Goal: Task Accomplishment & Management: Complete application form

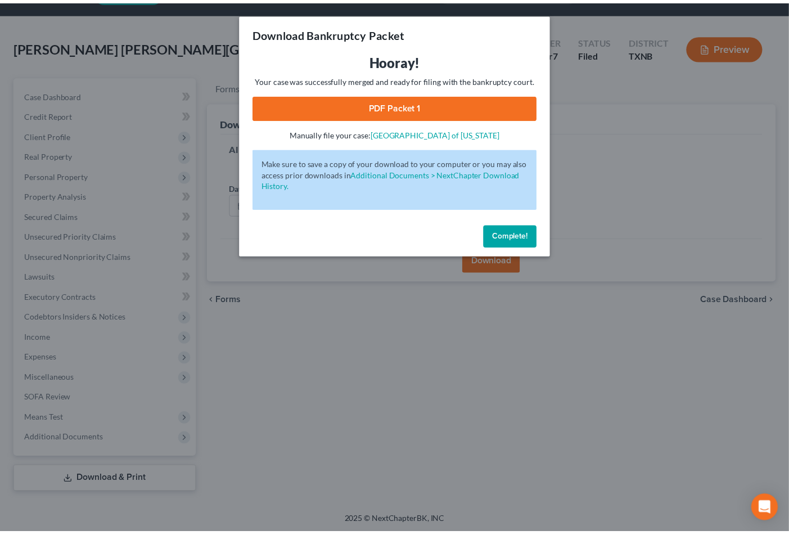
scroll to position [32, 0]
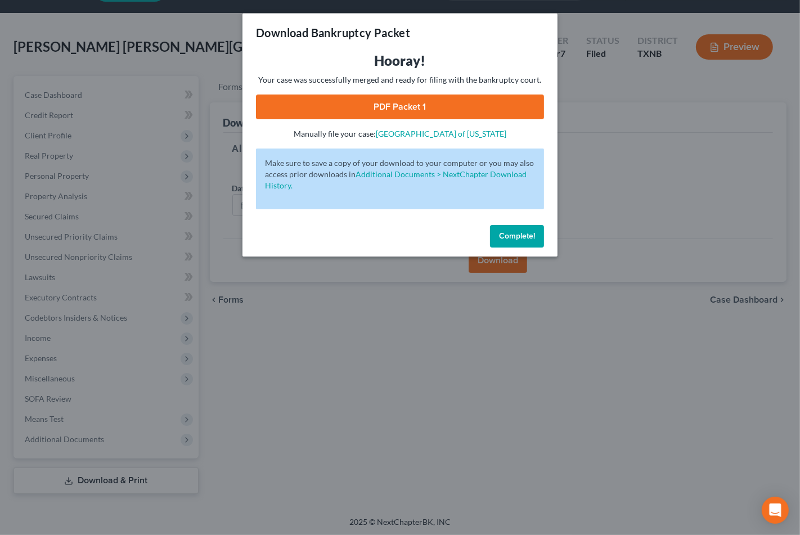
click at [518, 234] on span "Complete!" at bounding box center [517, 236] width 36 height 10
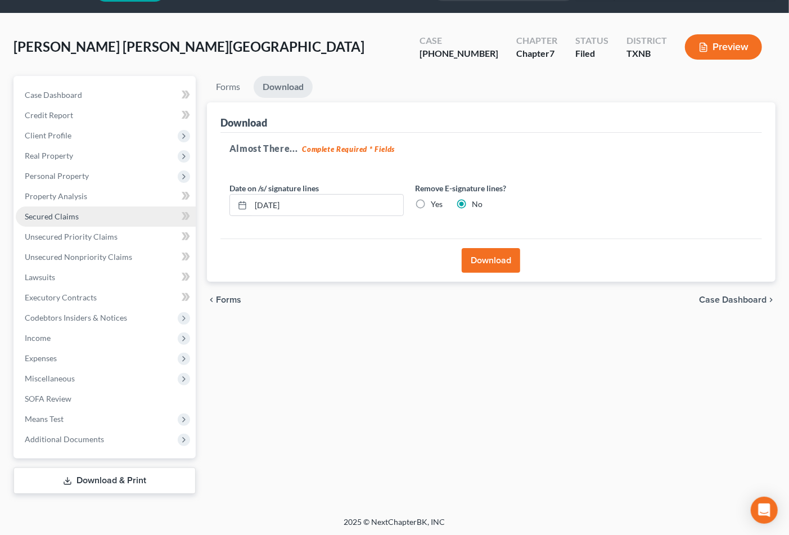
click at [77, 217] on span "Secured Claims" at bounding box center [52, 217] width 54 height 10
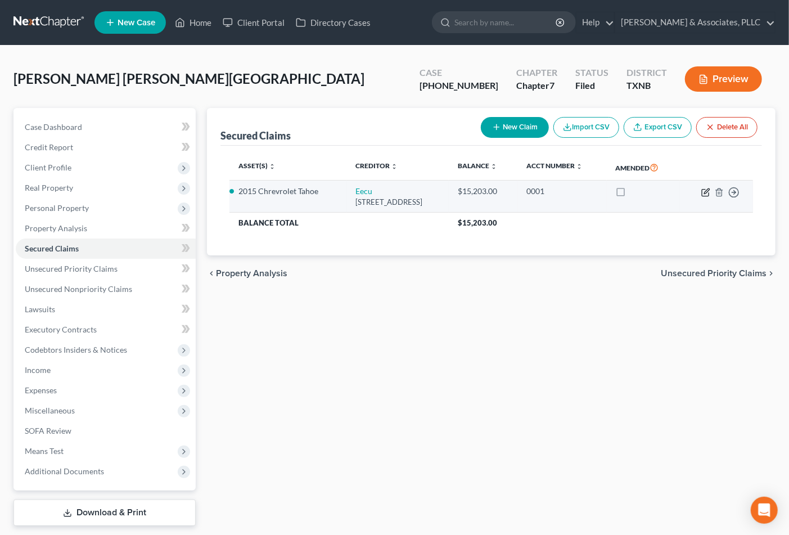
click at [702, 192] on icon "button" at bounding box center [706, 192] width 9 height 9
select select "45"
select select "0"
select select "3"
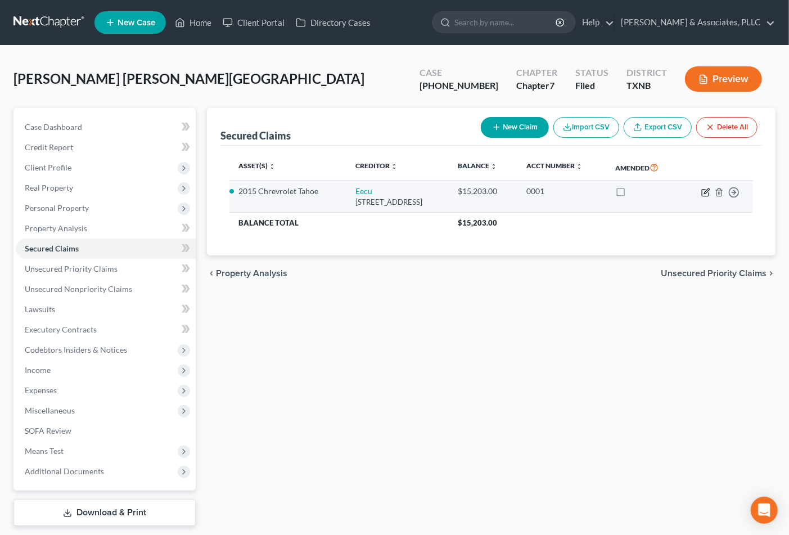
select select "0"
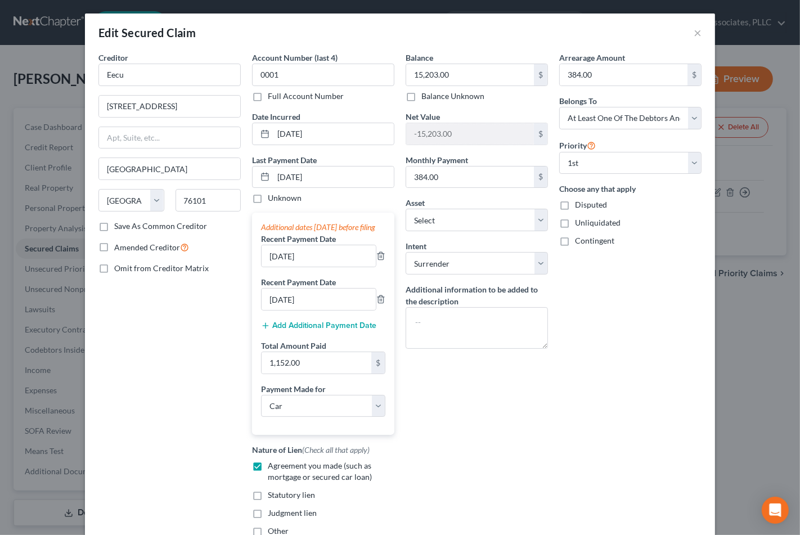
click at [65, 179] on div "Edit Secured Claim × Creditor * Eecu [STREET_ADDRESS][GEOGRAPHIC_DATA] [US_STAT…" at bounding box center [400, 267] width 800 height 535
click at [694, 31] on button "×" at bounding box center [698, 33] width 8 height 14
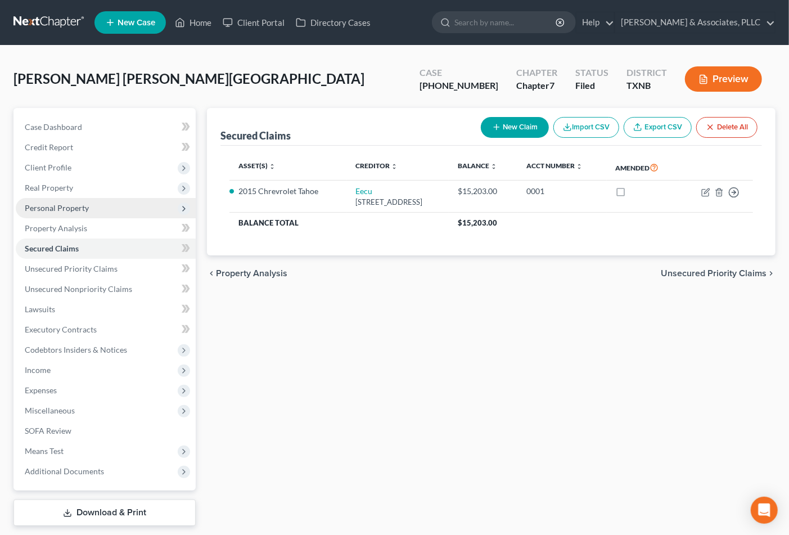
click at [75, 210] on span "Personal Property" at bounding box center [57, 208] width 64 height 10
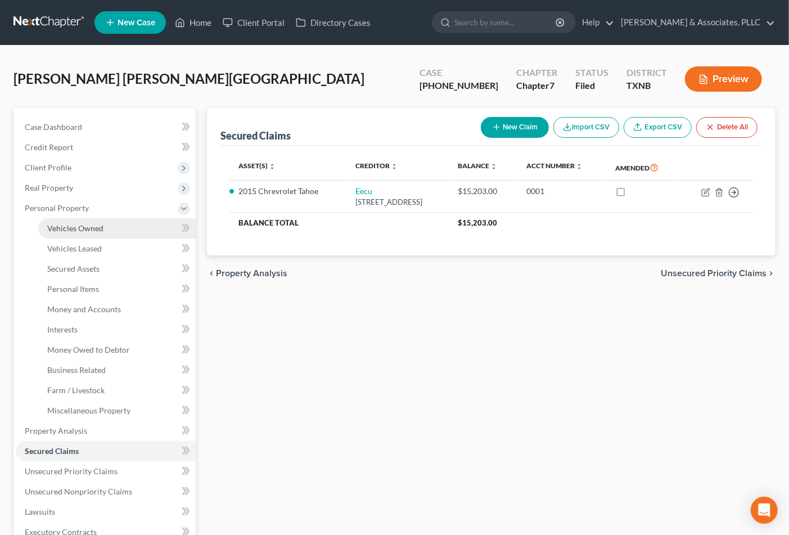
click at [117, 224] on link "Vehicles Owned" at bounding box center [117, 228] width 158 height 20
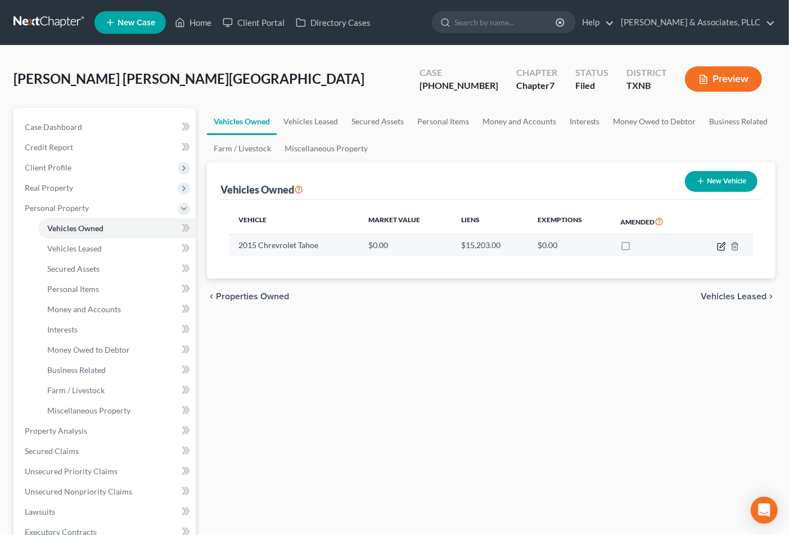
click at [721, 246] on icon "button" at bounding box center [721, 246] width 9 height 9
select select "0"
select select "11"
select select "3"
select select "0"
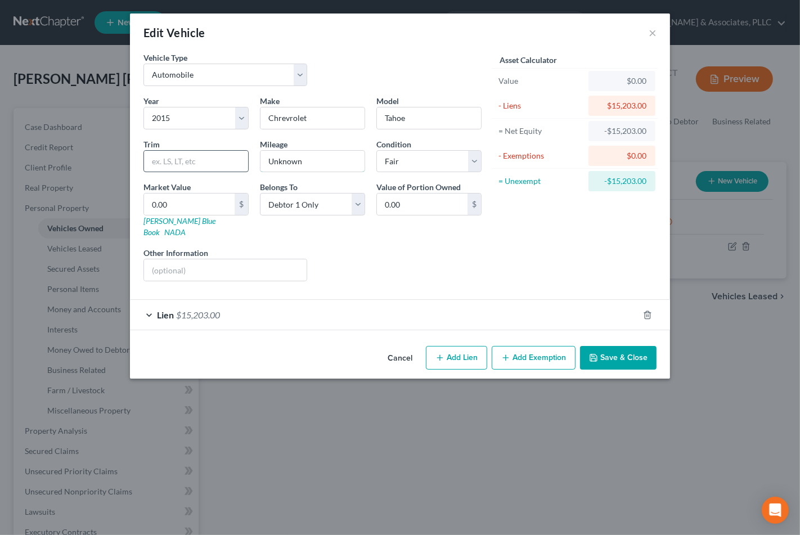
drag, startPoint x: 228, startPoint y: 165, endPoint x: 215, endPoint y: 167, distance: 13.0
click at [218, 167] on div "Year Select 2026 2025 2024 2023 2022 2021 2020 2019 2018 2017 2016 2015 2014 20…" at bounding box center [312, 192] width 349 height 195
type input "140000"
type input "1"
type input "1.00"
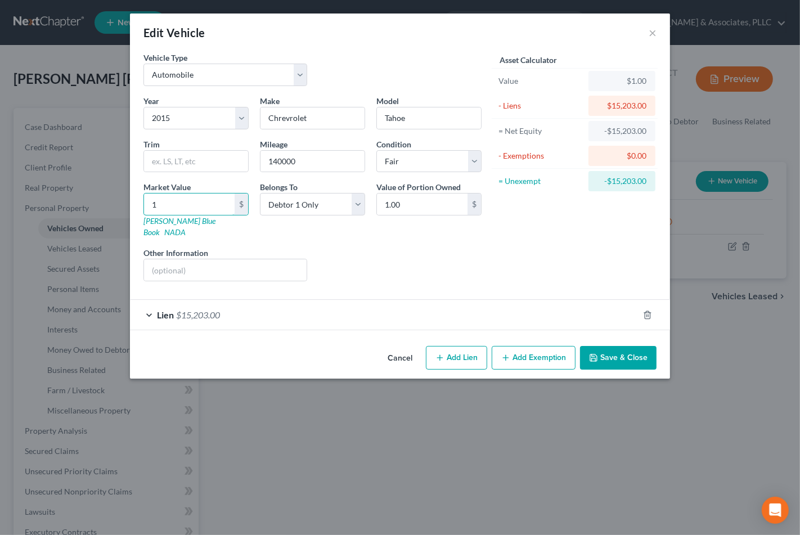
type input "13"
type input "13.00"
type input "135"
type input "135.00"
type input "1,350"
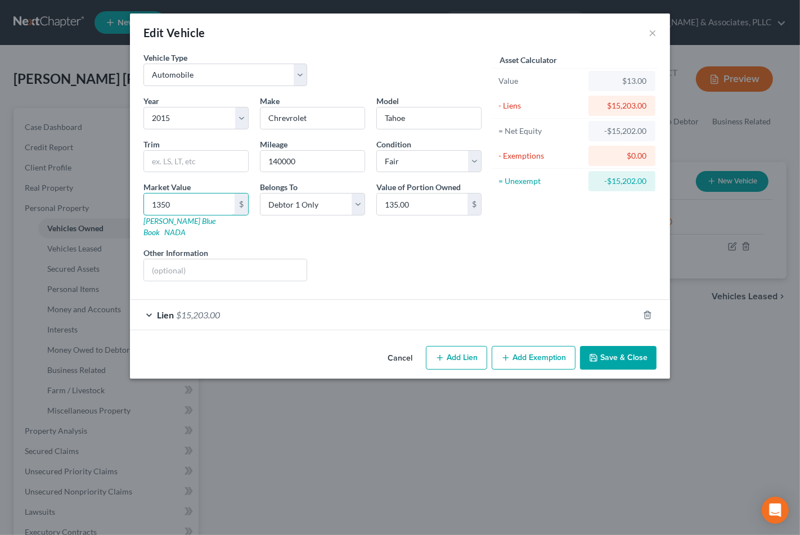
type input "1,350.00"
type input "1,3500"
type input "13,500.00"
click at [617, 351] on button "Save & Close" at bounding box center [618, 358] width 77 height 24
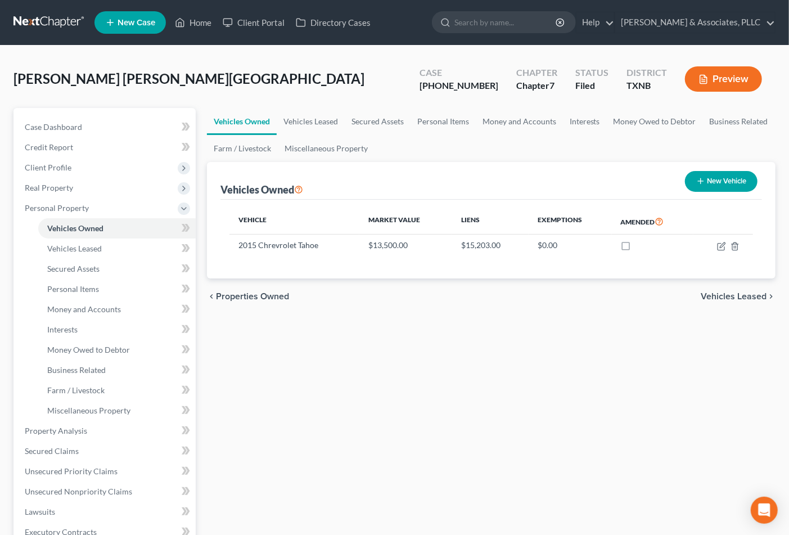
click at [629, 394] on div "Vehicles Owned Vehicles Leased Secured Assets Personal Items Money and Accounts…" at bounding box center [491, 418] width 580 height 621
click at [58, 120] on link "Case Dashboard" at bounding box center [106, 127] width 180 height 20
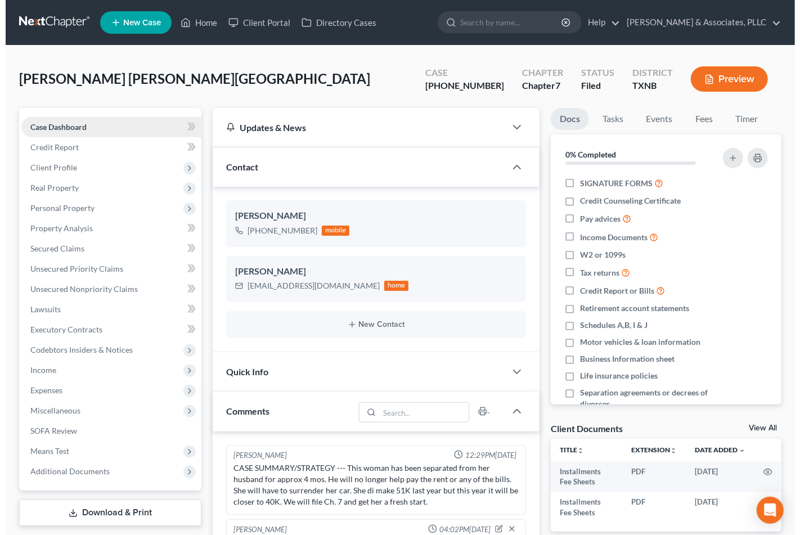
scroll to position [60, 0]
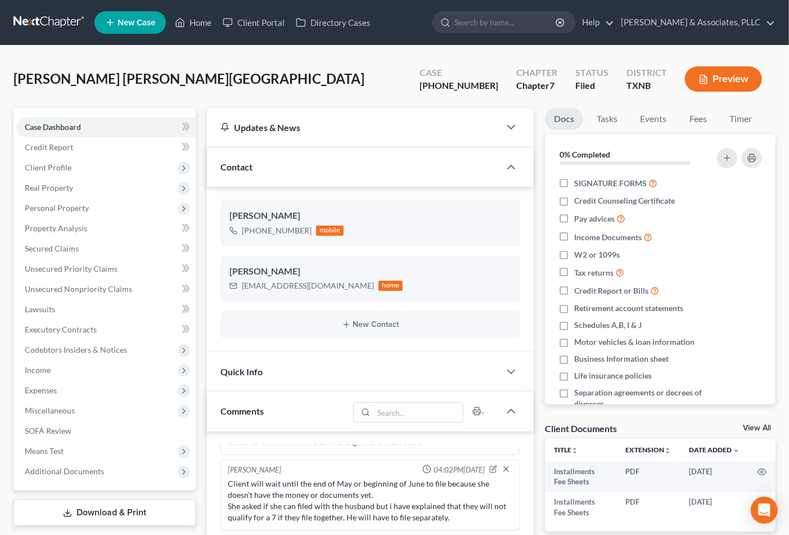
click at [302, 92] on div "[PERSON_NAME] [PERSON_NAME][GEOGRAPHIC_DATA] Upgraded Case [PHONE_NUMBER] Chapt…" at bounding box center [395, 83] width 762 height 49
click at [53, 341] on span "Codebtors Insiders & Notices" at bounding box center [106, 350] width 180 height 20
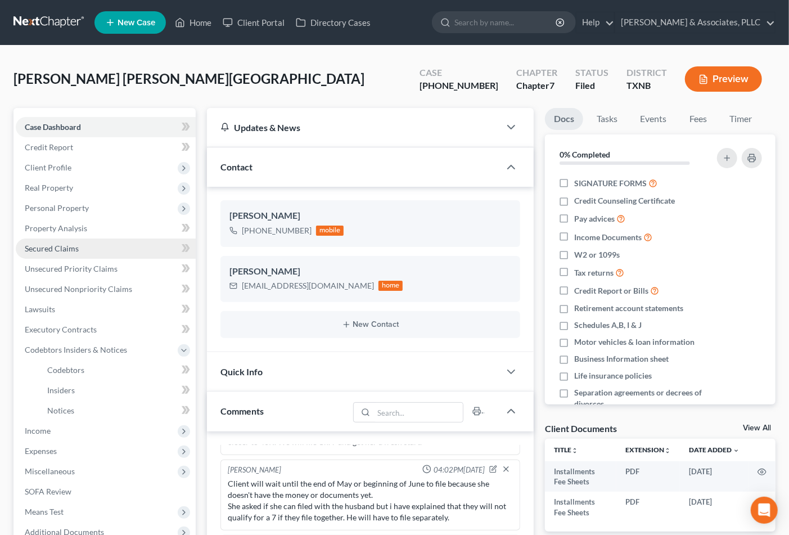
click at [68, 249] on span "Secured Claims" at bounding box center [52, 249] width 54 height 10
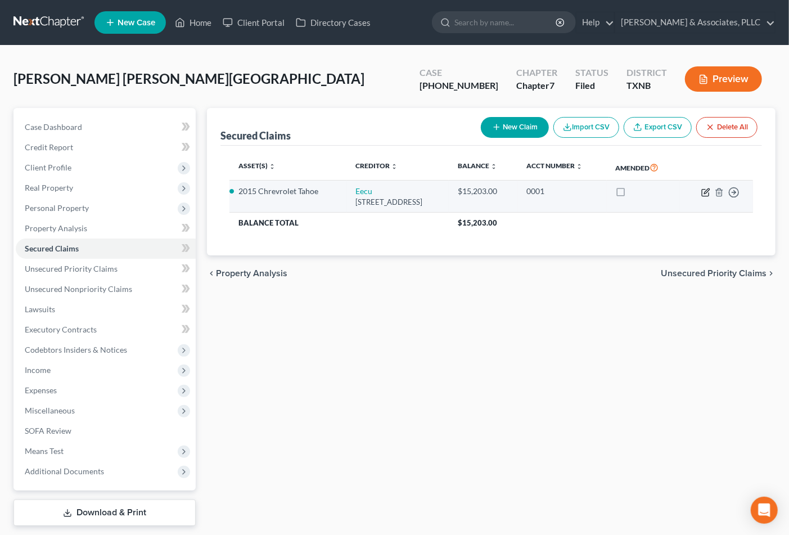
click at [710, 191] on icon "button" at bounding box center [706, 192] width 9 height 9
select select "45"
select select "0"
select select "3"
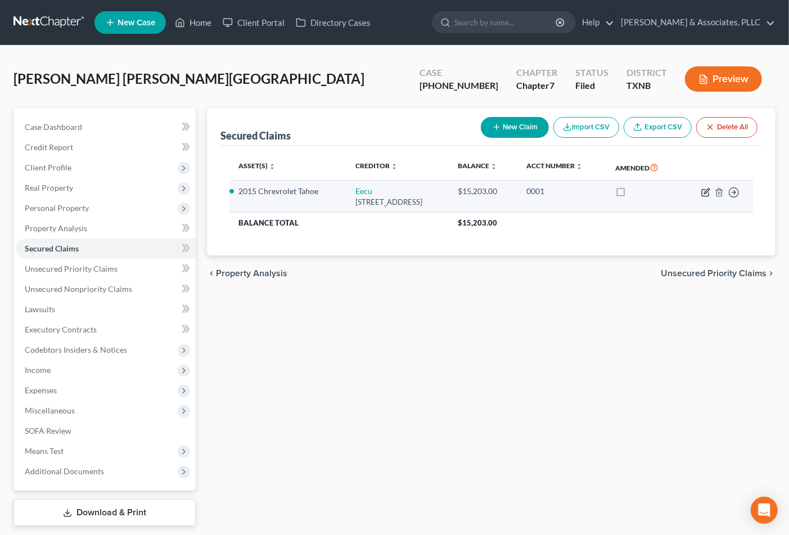
select select "0"
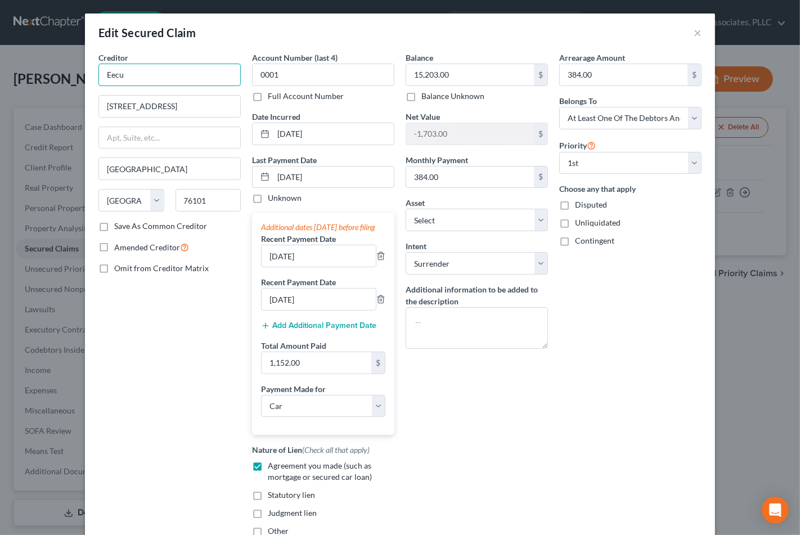
drag, startPoint x: 182, startPoint y: 77, endPoint x: 104, endPoint y: 76, distance: 78.2
click at [51, 73] on div "Edit Secured Claim × Creditor * Eecu [STREET_ADDRESS][GEOGRAPHIC_DATA] [US_STAT…" at bounding box center [400, 267] width 800 height 535
drag, startPoint x: 107, startPoint y: 69, endPoint x: 100, endPoint y: 74, distance: 8.4
click at [100, 74] on input "Eecu" at bounding box center [169, 75] width 142 height 23
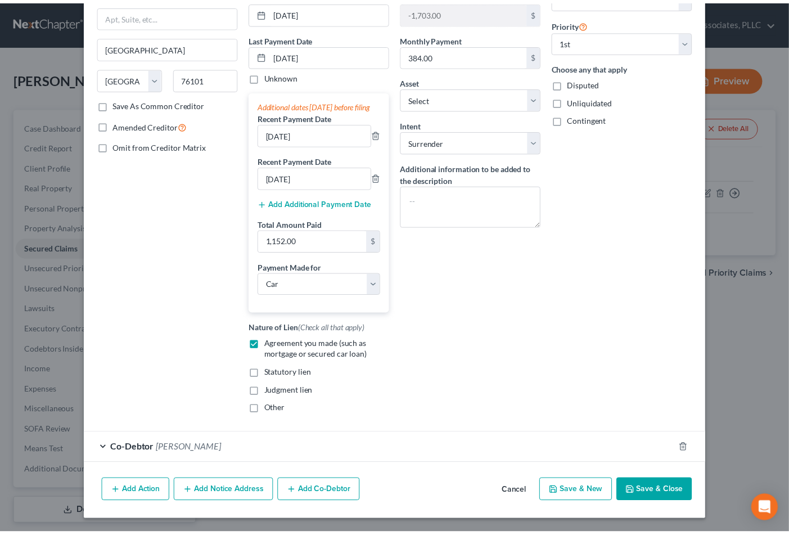
scroll to position [133, 0]
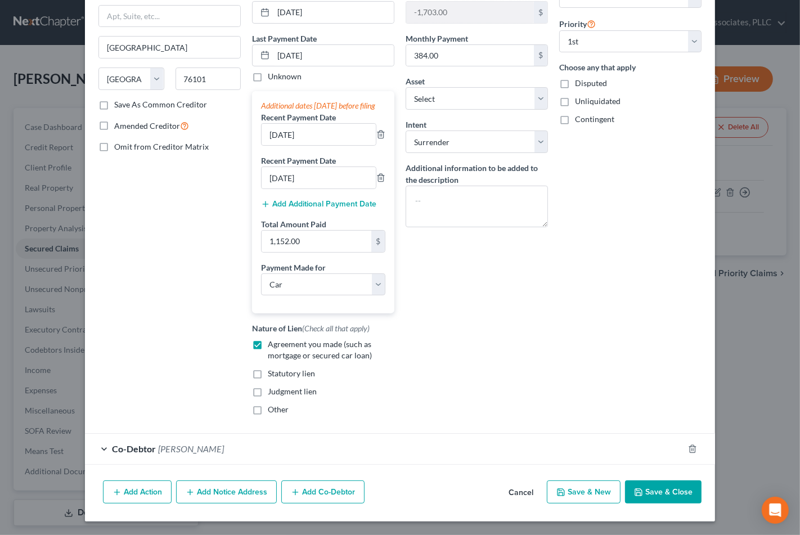
click at [649, 485] on button "Save & Close" at bounding box center [663, 492] width 77 height 24
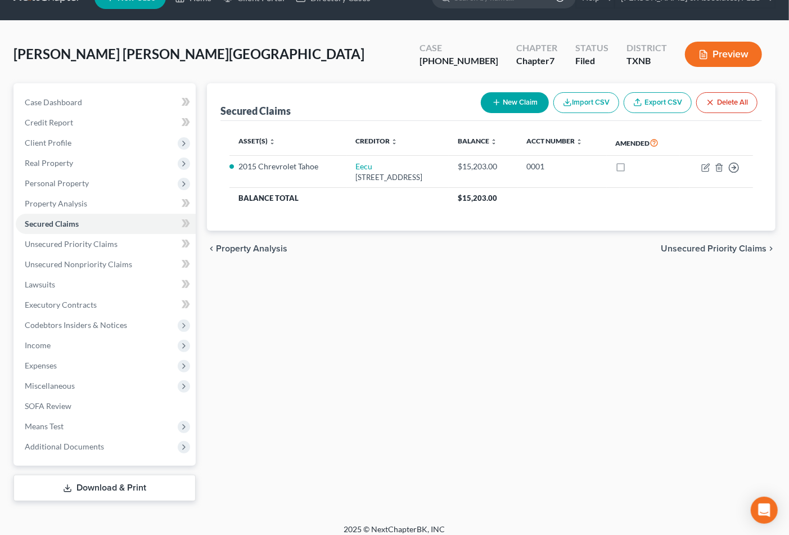
scroll to position [32, 0]
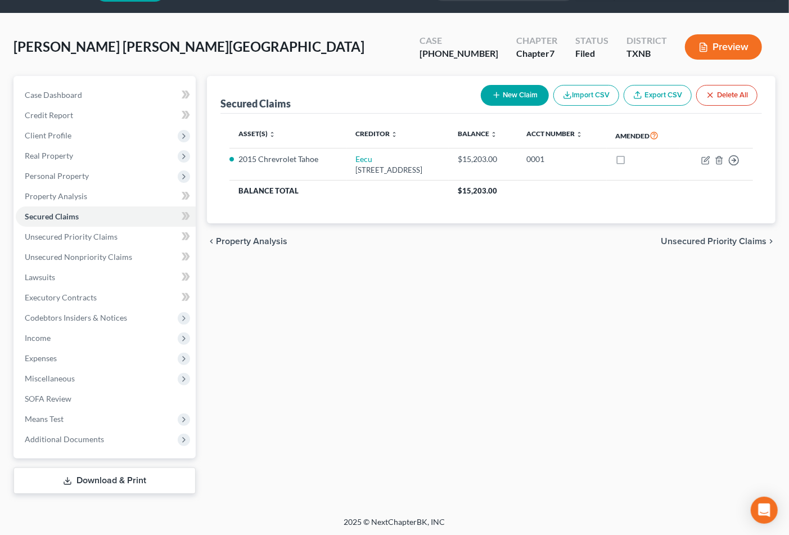
drag, startPoint x: 329, startPoint y: 426, endPoint x: 380, endPoint y: 356, distance: 87.8
click at [329, 426] on div "Secured Claims New Claim Import CSV Export CSV Delete All Asset(s) expand_more …" at bounding box center [491, 285] width 580 height 418
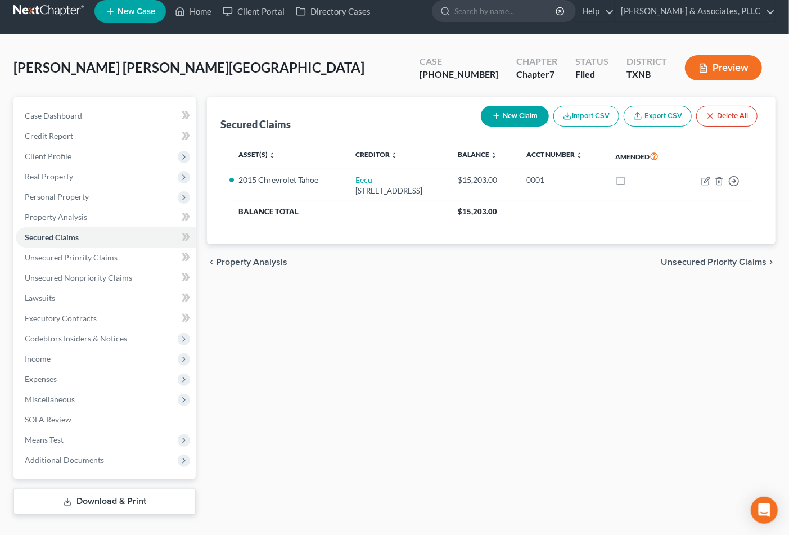
scroll to position [0, 0]
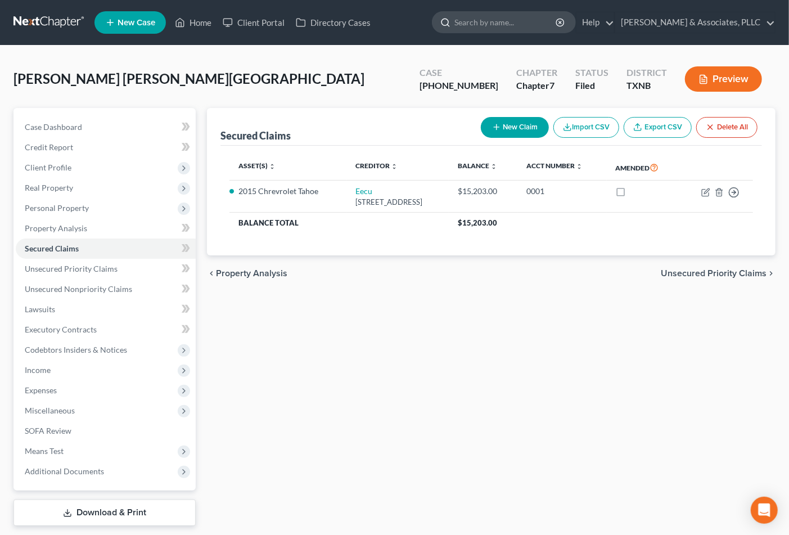
click at [487, 23] on input "search" at bounding box center [506, 22] width 103 height 21
type input "[PERSON_NAME]"
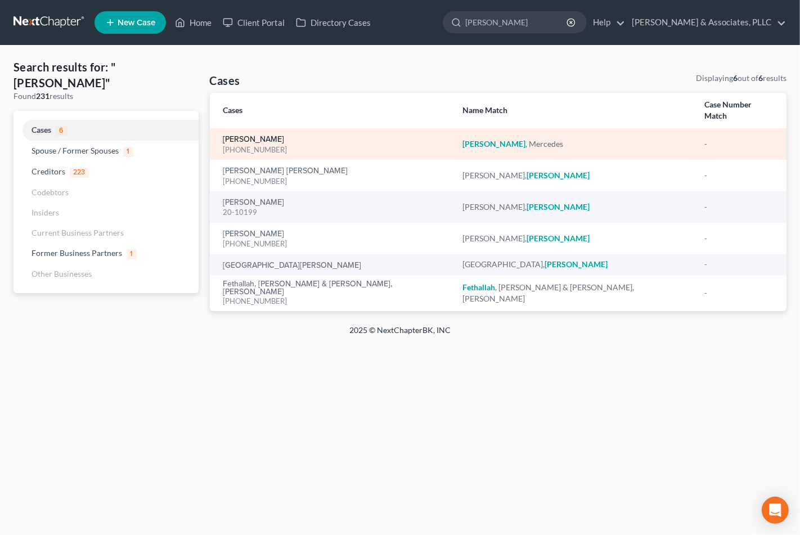
click at [285, 136] on link "[PERSON_NAME]" at bounding box center [253, 140] width 61 height 8
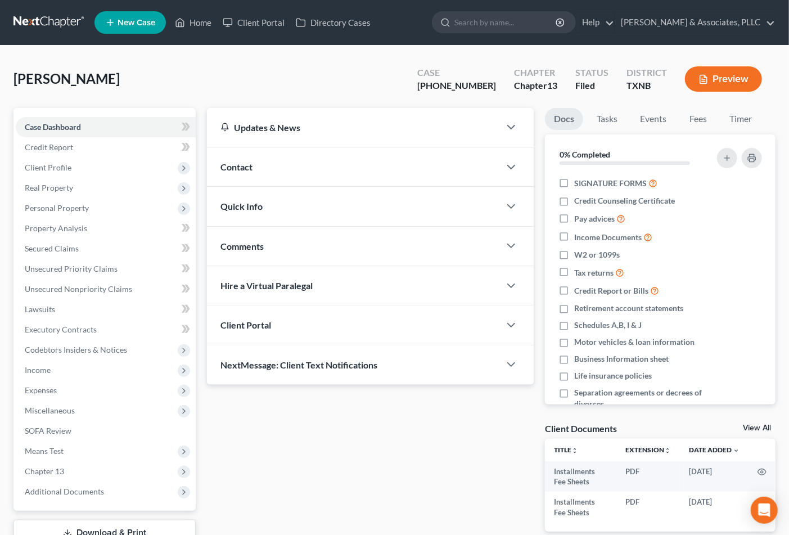
click at [291, 222] on div "Quick Info" at bounding box center [354, 206] width 294 height 39
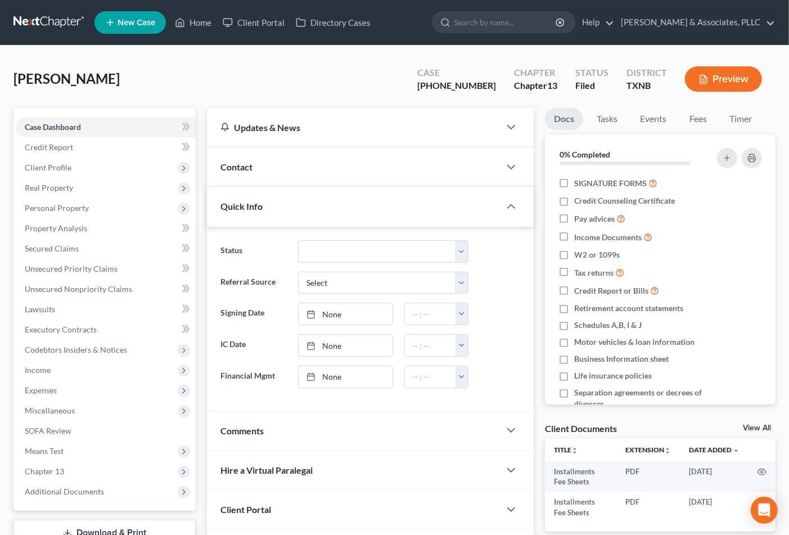
click at [264, 252] on div "Updates & News × [US_STATE] Northern: Faster Filing Times! Updates have been ma…" at bounding box center [370, 338] width 327 height 461
